Goal: Task Accomplishment & Management: Manage account settings

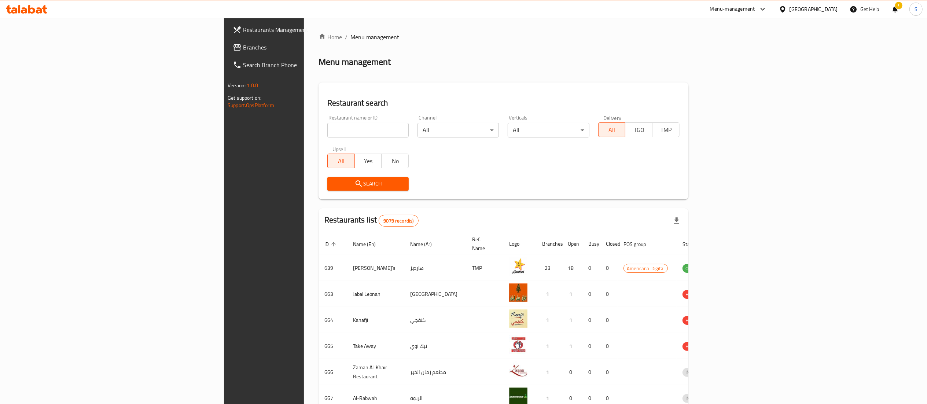
click at [327, 126] on input "search" at bounding box center [367, 130] width 81 height 15
type input "brunchery"
click at [333, 186] on span "Search" at bounding box center [368, 183] width 70 height 9
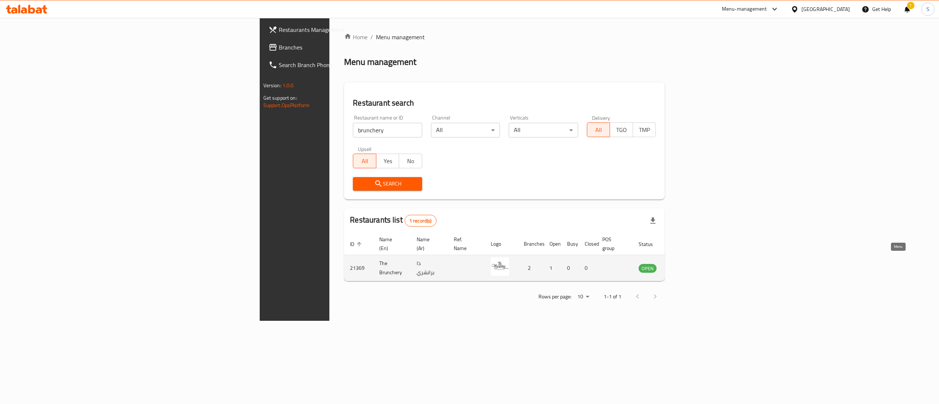
click at [690, 264] on link "enhanced table" at bounding box center [684, 268] width 14 height 9
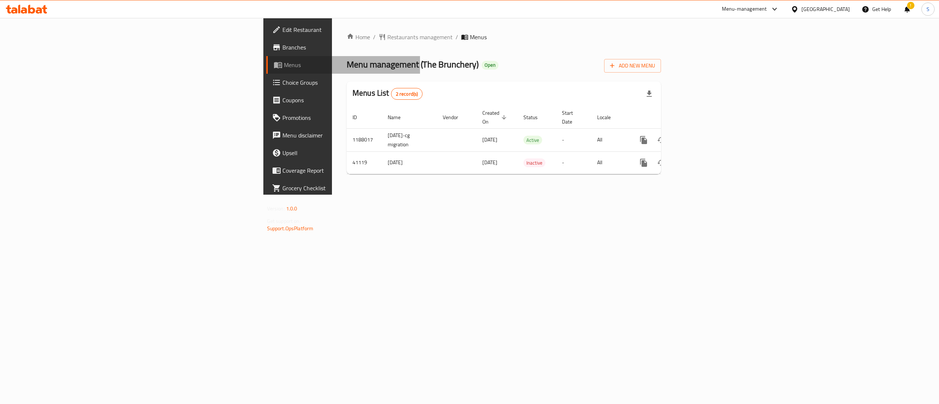
click at [284, 61] on span "Menus" at bounding box center [349, 65] width 131 height 9
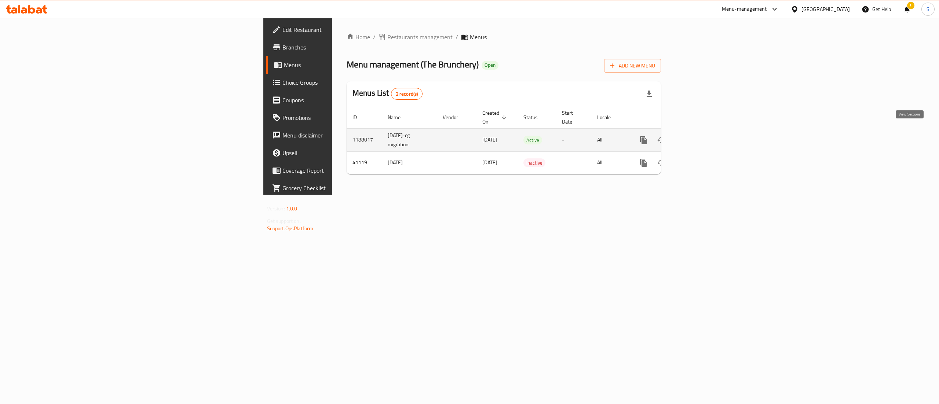
click at [705, 133] on link "enhanced table" at bounding box center [697, 140] width 18 height 18
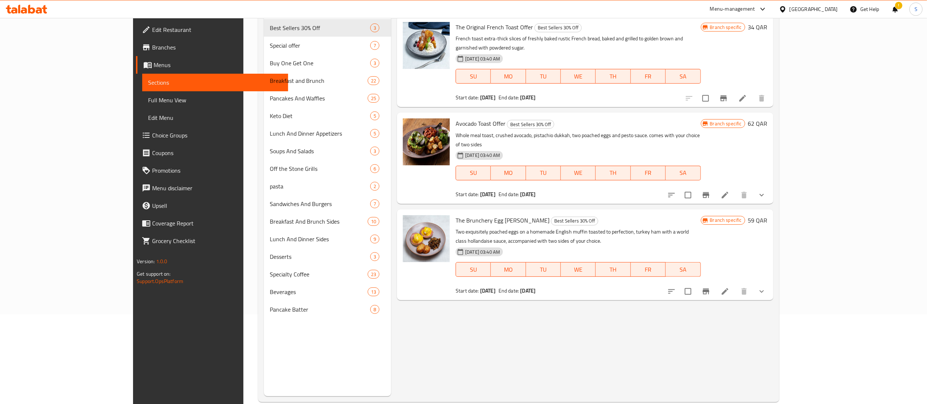
scroll to position [103, 0]
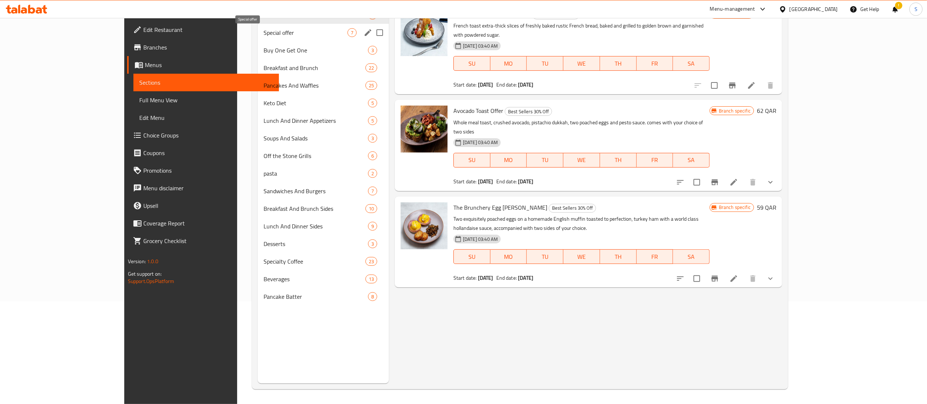
click at [264, 37] on span "Special offer" at bounding box center [306, 32] width 84 height 9
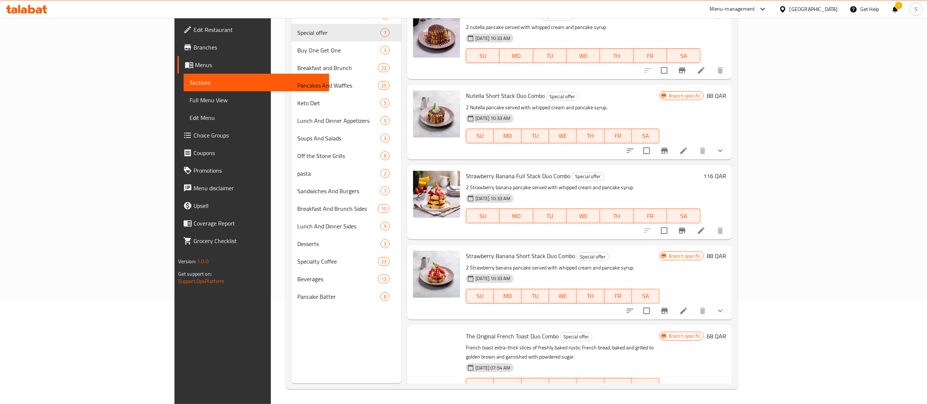
scroll to position [175, 0]
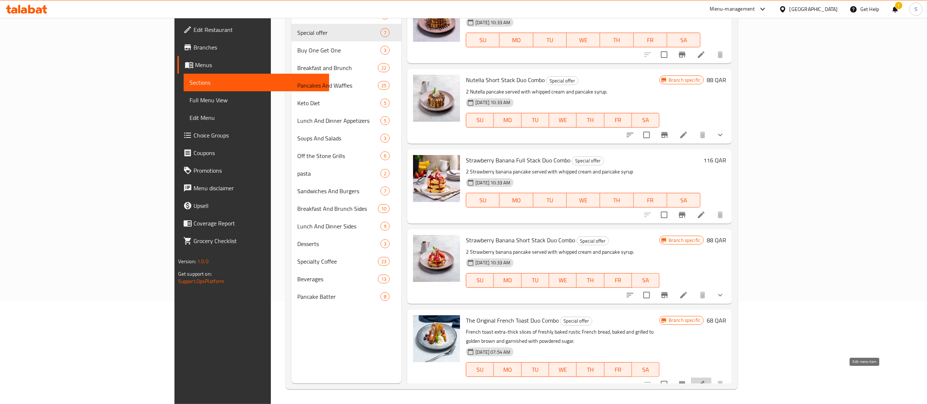
click at [705, 381] on icon at bounding box center [701, 384] width 7 height 7
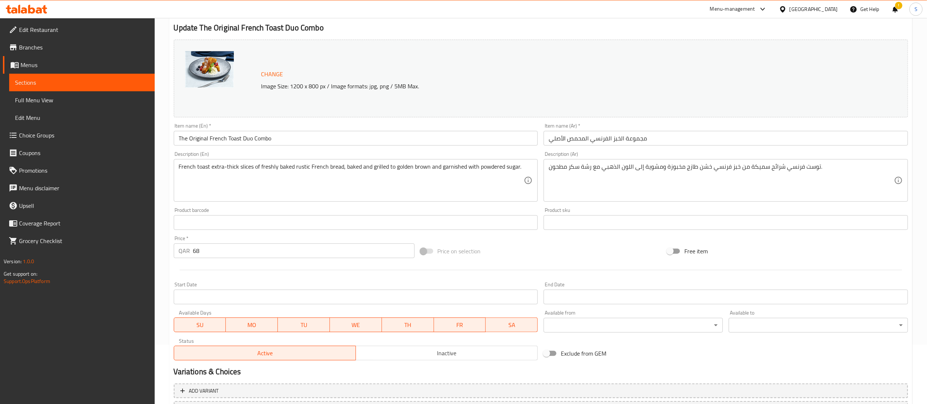
scroll to position [73, 0]
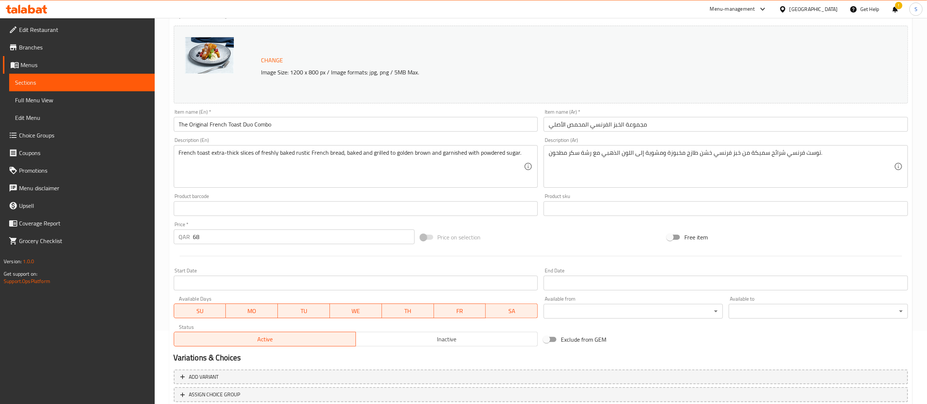
click at [218, 229] on div "Price   * QAR 68 Price *" at bounding box center [294, 233] width 241 height 22
drag, startPoint x: 219, startPoint y: 234, endPoint x: 142, endPoint y: 234, distance: 77.0
click at [142, 234] on div "Edit Restaurant Branches Menus Sections Full Menu View Edit Menu Choice Groups …" at bounding box center [463, 200] width 927 height 511
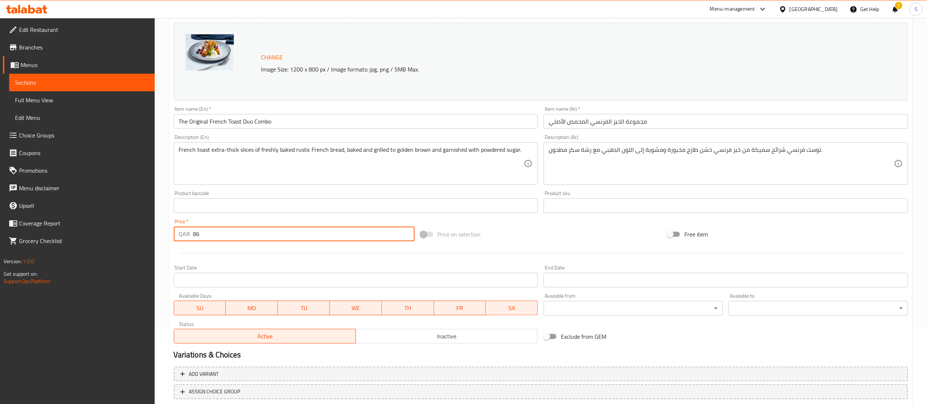
scroll to position [124, 0]
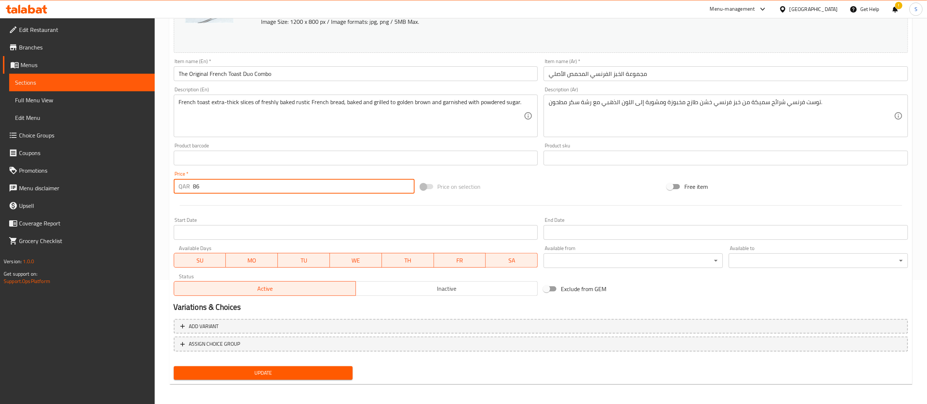
type input "86"
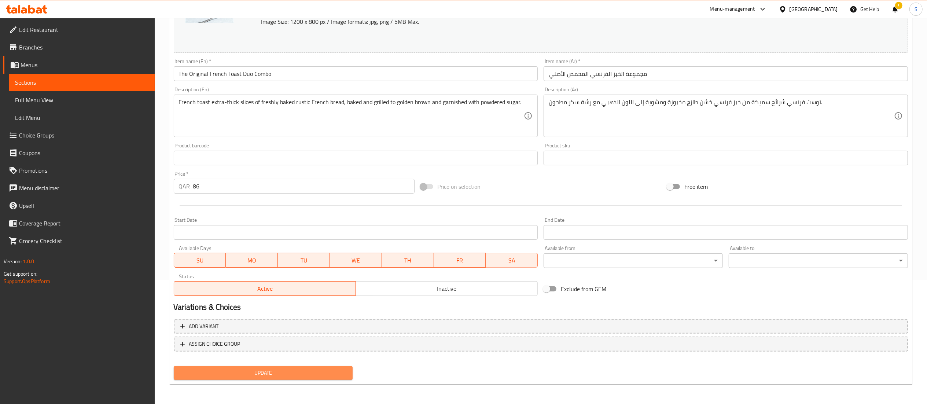
click at [245, 374] on span "Update" at bounding box center [264, 373] width 168 height 9
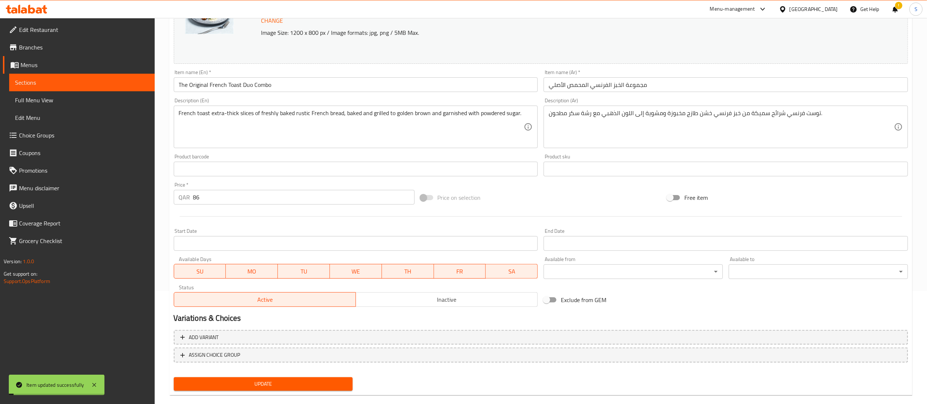
scroll to position [0, 0]
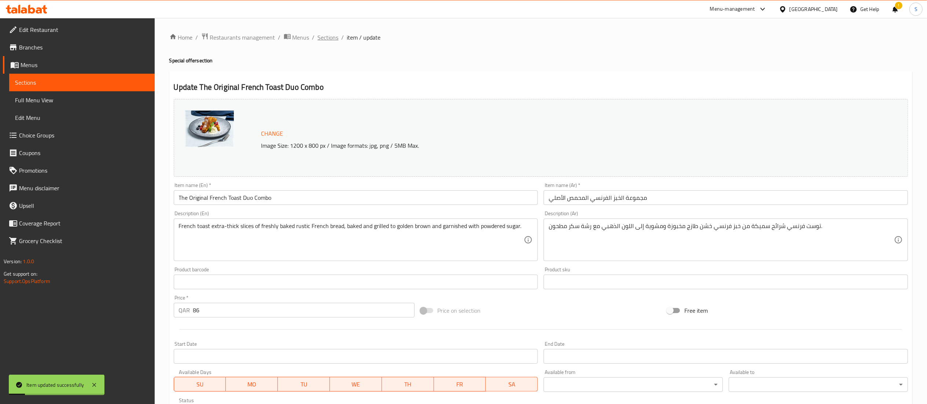
click at [330, 39] on span "Sections" at bounding box center [328, 37] width 21 height 9
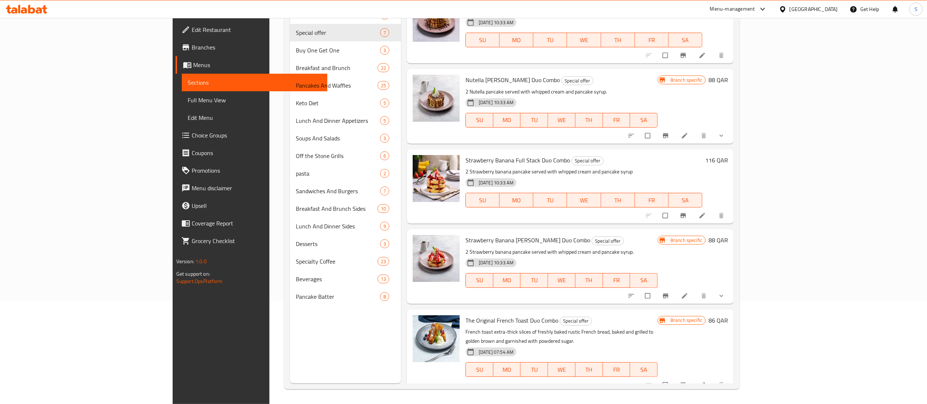
scroll to position [103, 0]
